Goal: Find specific page/section: Find specific page/section

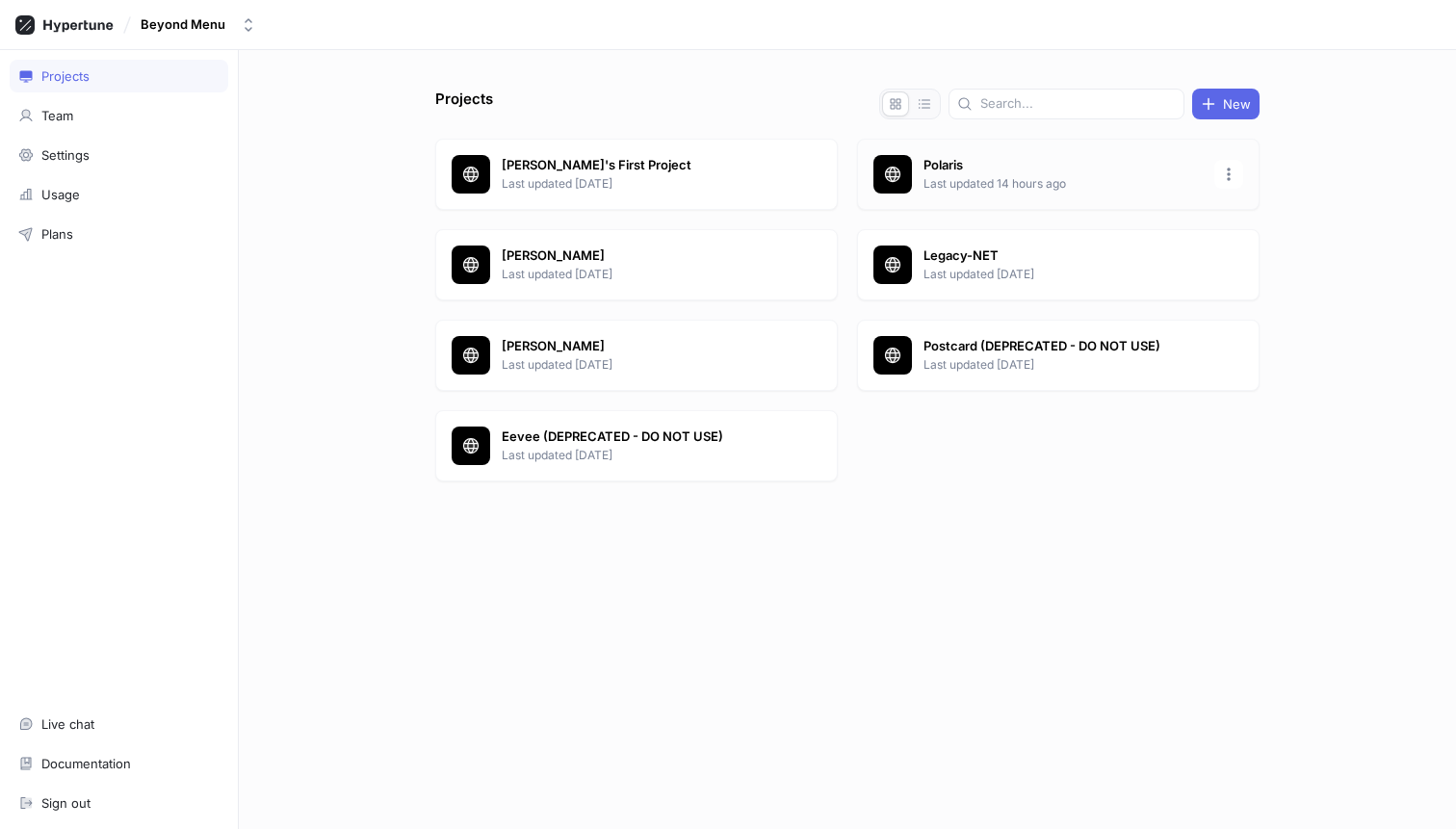
click at [924, 166] on p "Polaris" at bounding box center [1064, 165] width 280 height 20
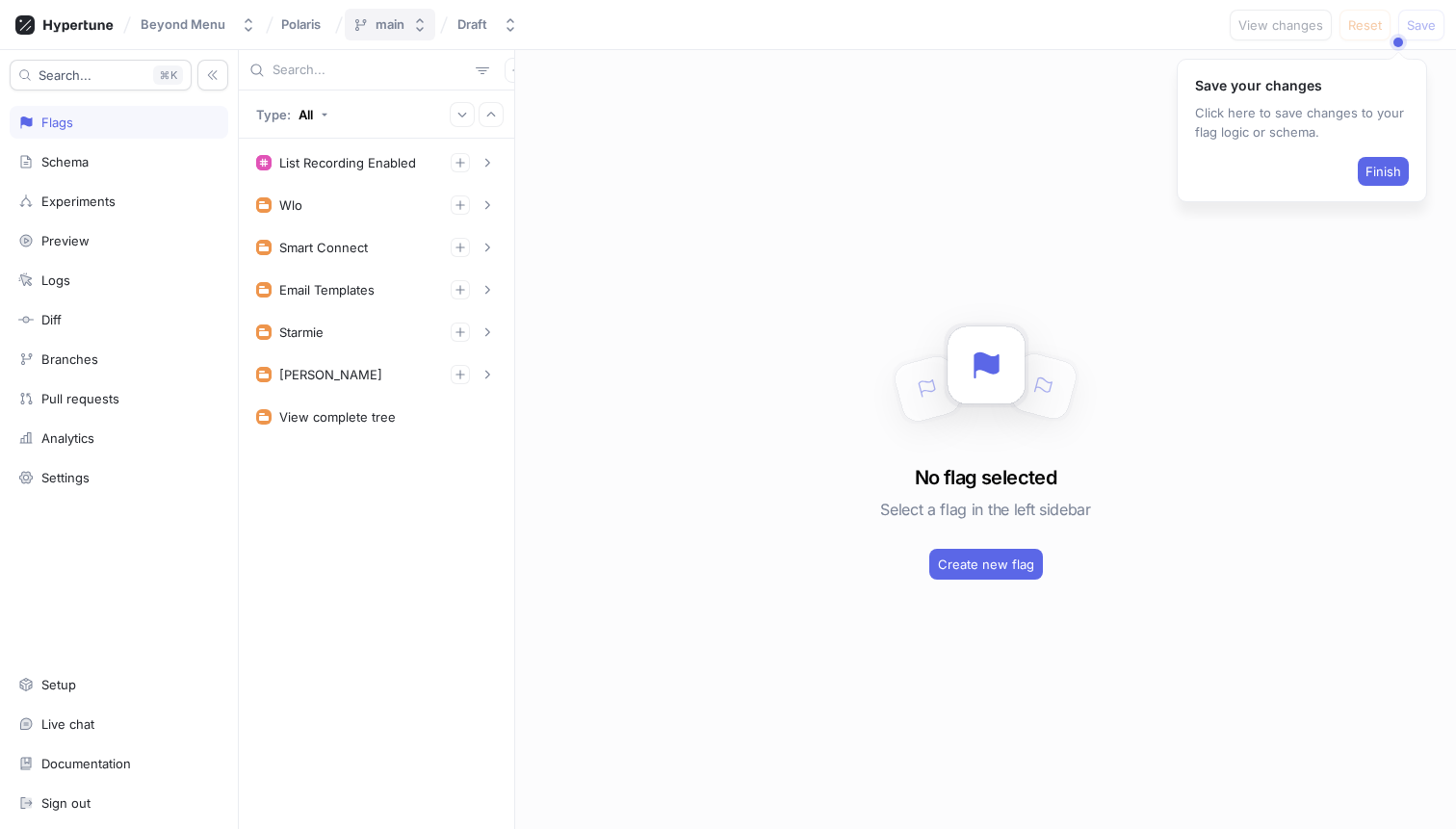
click at [401, 32] on button "main" at bounding box center [390, 25] width 91 height 32
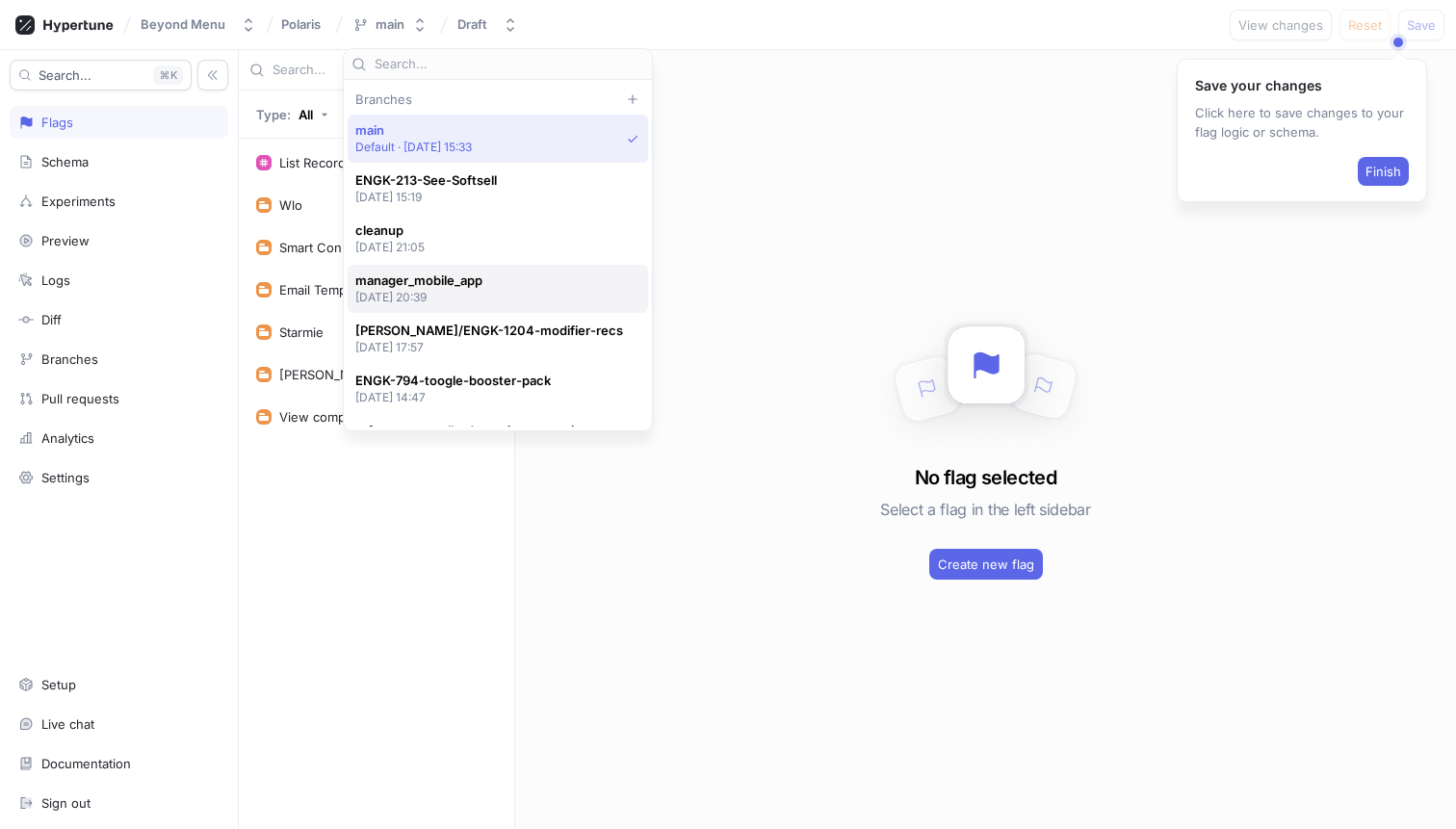
click at [486, 295] on div "manager_mobile_app [DATE] 20:39" at bounding box center [494, 288] width 276 height 32
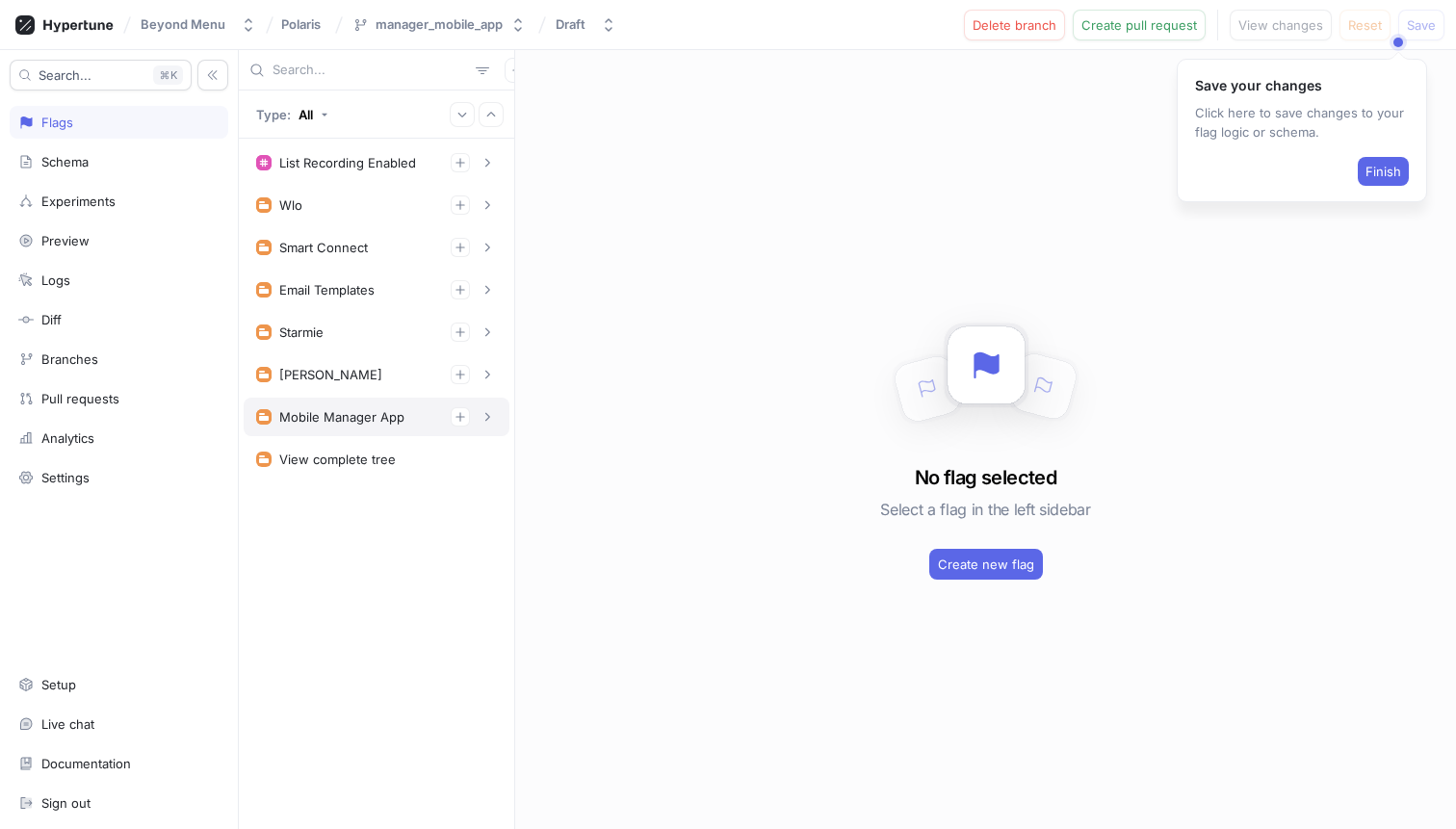
click at [336, 424] on div "Mobile Manager App" at bounding box center [376, 417] width 240 height 20
